Goal: Transaction & Acquisition: Download file/media

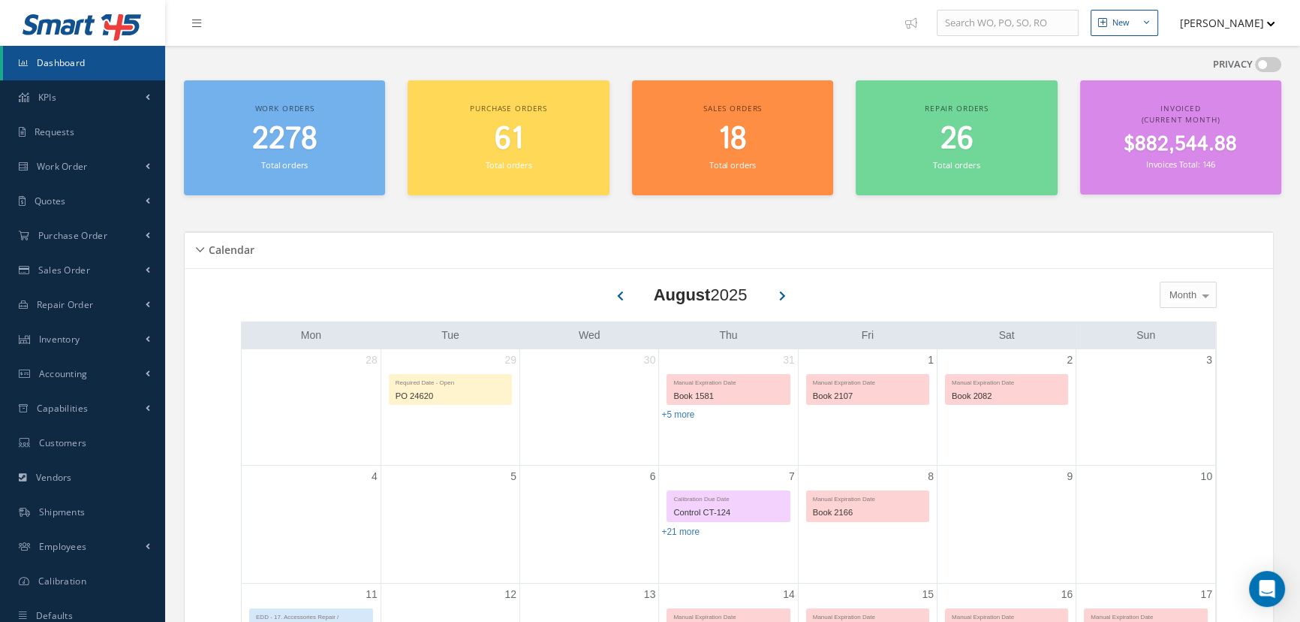
click at [77, 64] on span "Dashboard" at bounding box center [61, 62] width 49 height 13
click at [65, 169] on span "Work Order" at bounding box center [62, 166] width 51 height 13
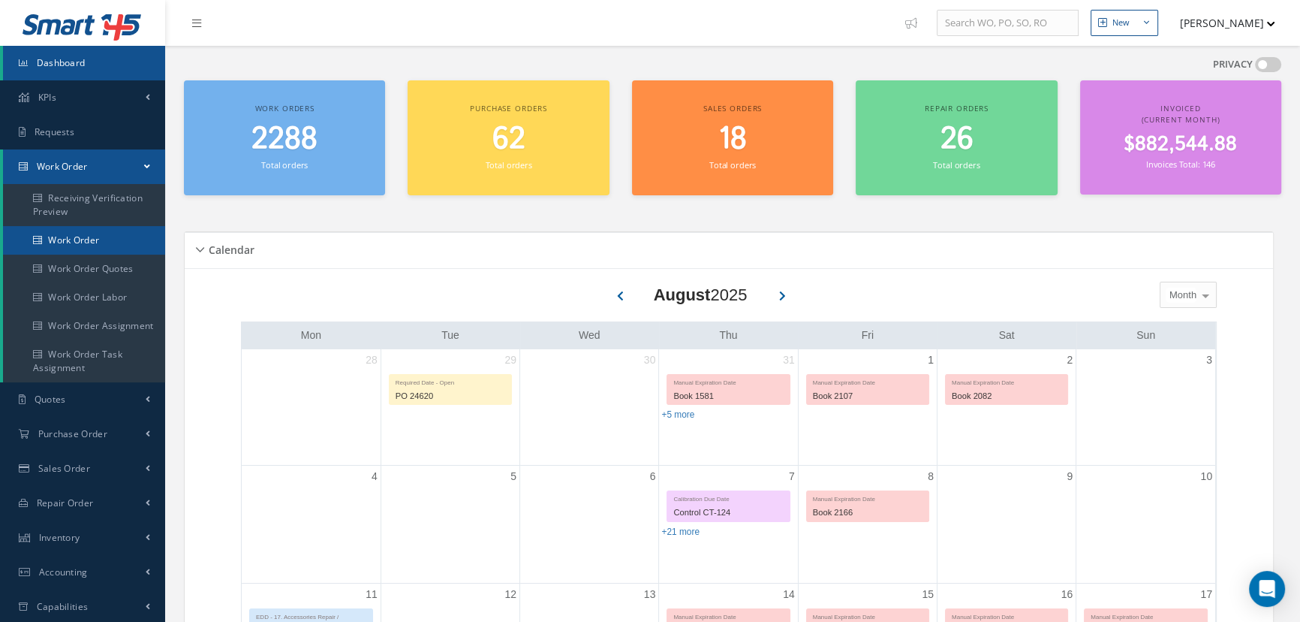
click at [61, 233] on link "Work Order" at bounding box center [84, 240] width 162 height 29
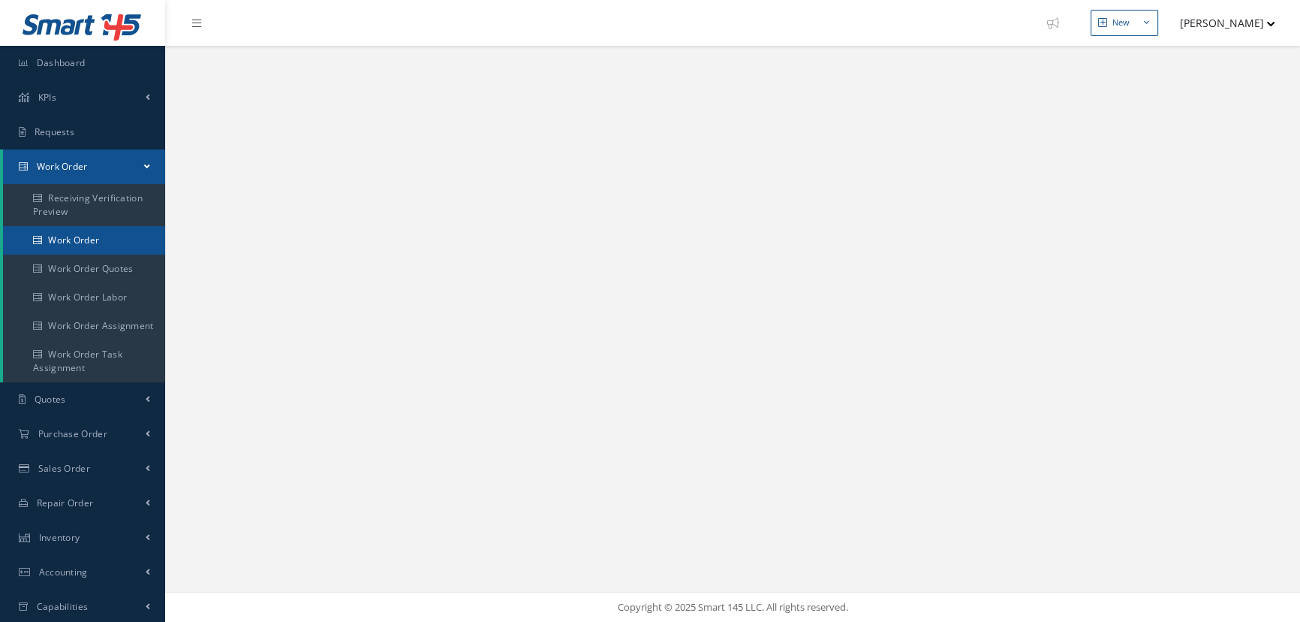
select select "25"
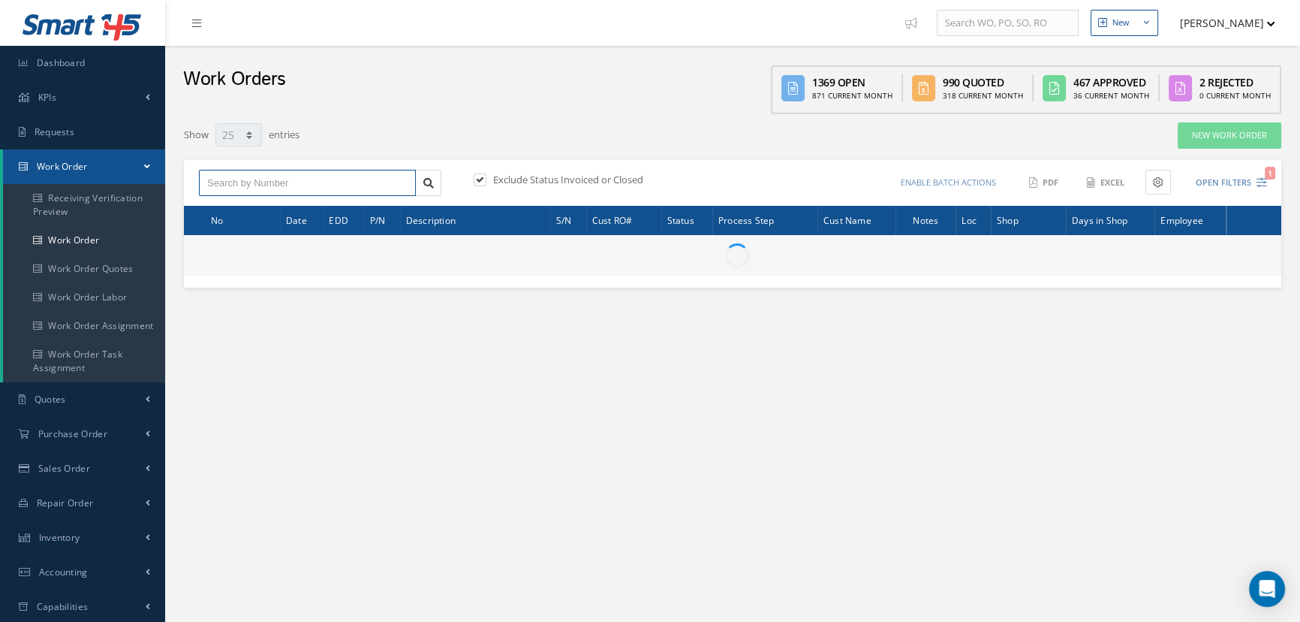
click at [214, 187] on input "text" at bounding box center [307, 183] width 217 height 27
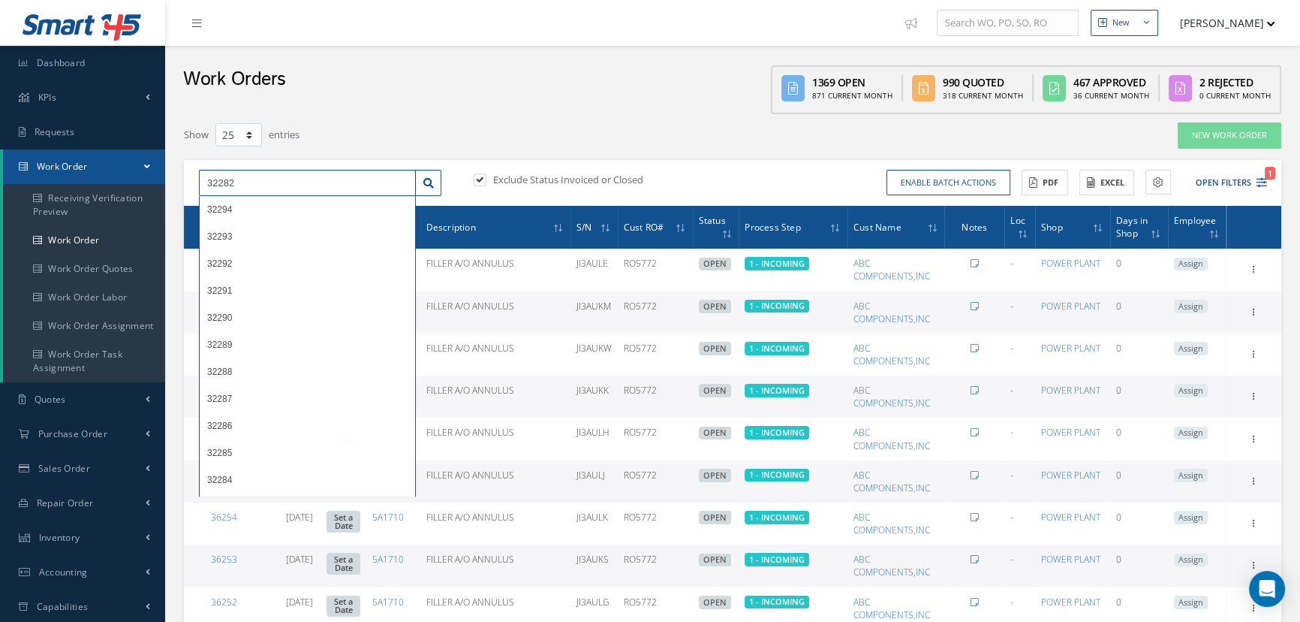
type input "32282"
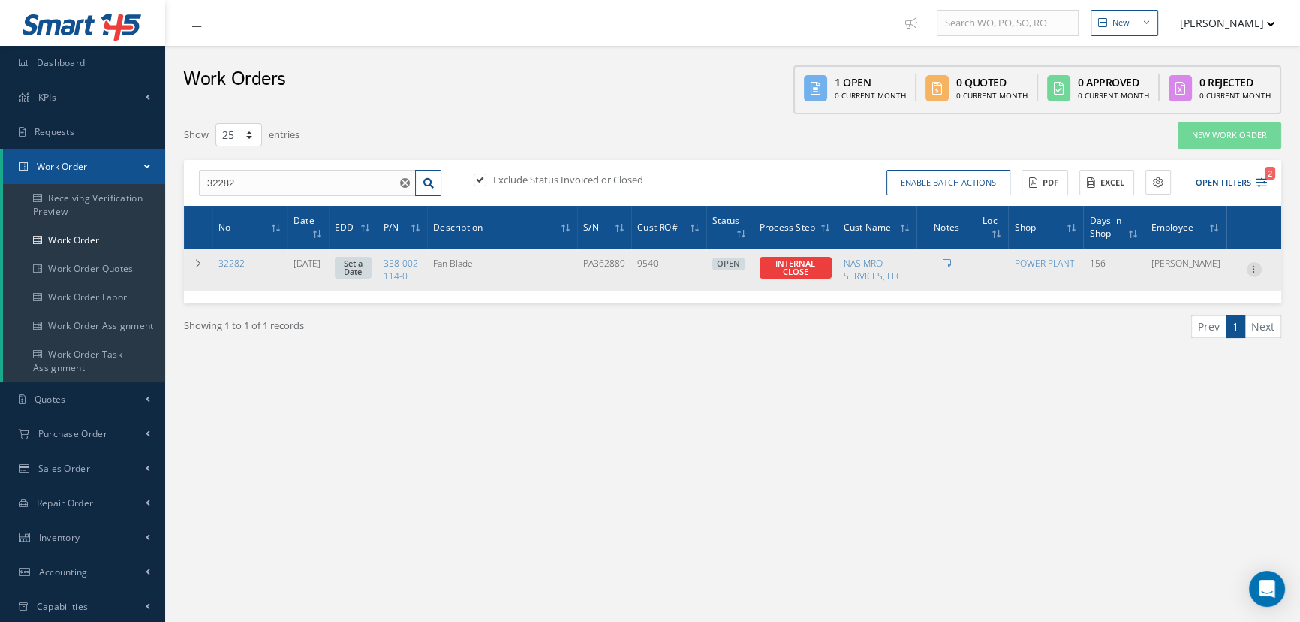
click at [1252, 270] on icon at bounding box center [1254, 268] width 15 height 12
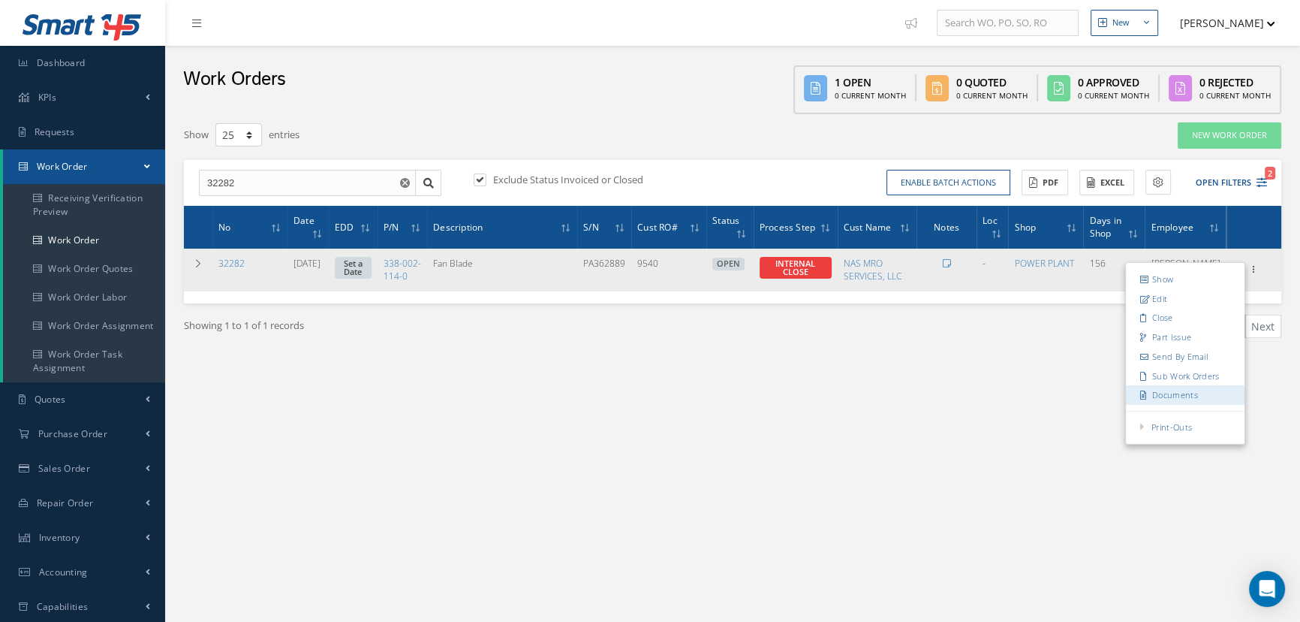
click at [1197, 399] on link "Documents" at bounding box center [1185, 396] width 119 height 20
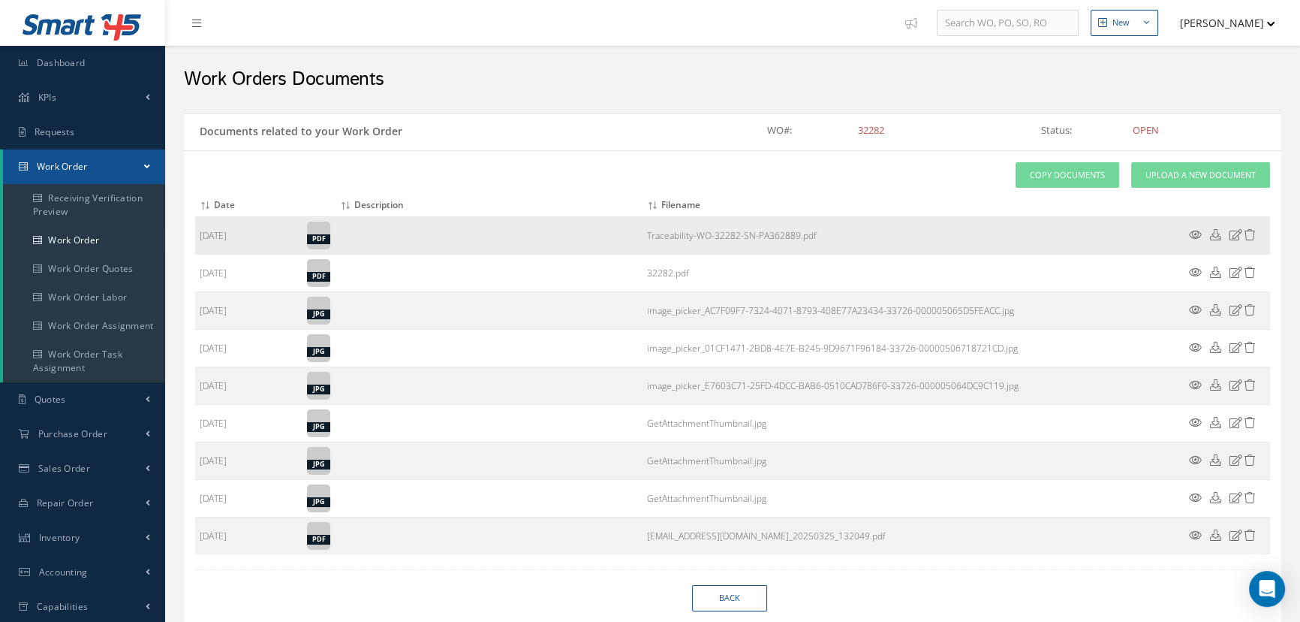
click at [685, 240] on link "Traceability-WO-32282-SN-PA362889.pdf" at bounding box center [732, 235] width 170 height 13
